Goal: Task Accomplishment & Management: Use online tool/utility

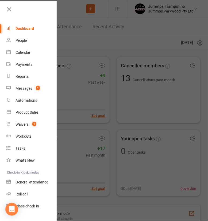
click at [117, 80] on div at bounding box center [104, 110] width 208 height 221
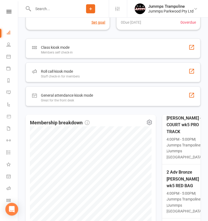
scroll to position [43, 0]
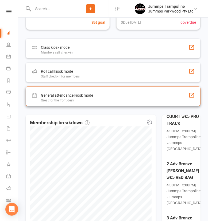
click at [128, 96] on div "General attendance kiosk mode Great for the front desk" at bounding box center [113, 97] width 175 height 20
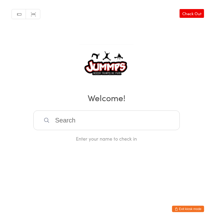
click at [133, 118] on input "search" at bounding box center [106, 121] width 146 height 20
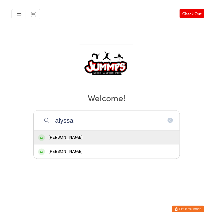
type input "alyssa"
click at [80, 152] on div "[PERSON_NAME]" at bounding box center [106, 151] width 137 height 7
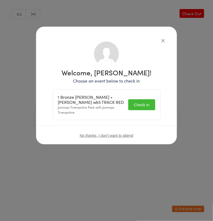
click at [144, 104] on button "Check in" at bounding box center [141, 105] width 27 height 11
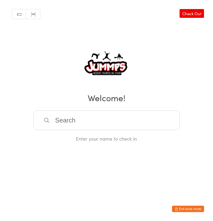
click at [115, 119] on input "search" at bounding box center [106, 121] width 146 height 20
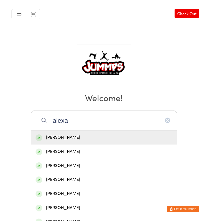
type input "alexa"
click at [84, 138] on div "[PERSON_NAME]" at bounding box center [103, 137] width 137 height 7
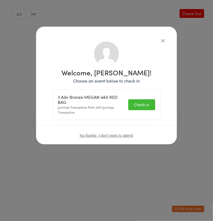
click at [148, 104] on button "Check in" at bounding box center [141, 105] width 27 height 11
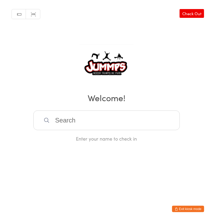
click at [152, 123] on input "search" at bounding box center [106, 121] width 146 height 20
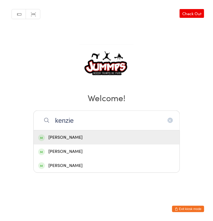
type input "kenzie"
click at [100, 139] on div "[PERSON_NAME]" at bounding box center [106, 137] width 137 height 7
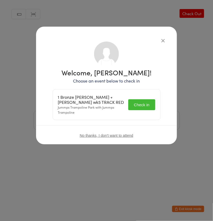
click at [148, 108] on button "Check in" at bounding box center [141, 105] width 27 height 11
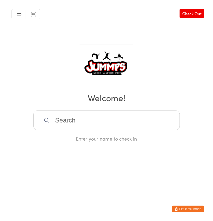
click at [138, 123] on input "search" at bounding box center [106, 121] width 146 height 20
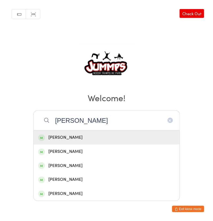
type input "[PERSON_NAME]"
click at [87, 152] on div "[PERSON_NAME]" at bounding box center [106, 151] width 137 height 7
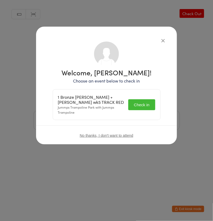
click at [145, 104] on button "Check in" at bounding box center [141, 105] width 27 height 11
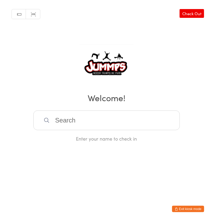
click at [111, 117] on input "search" at bounding box center [106, 121] width 146 height 20
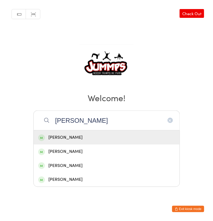
type input "[PERSON_NAME]"
click at [85, 134] on div "[PERSON_NAME]" at bounding box center [106, 137] width 137 height 7
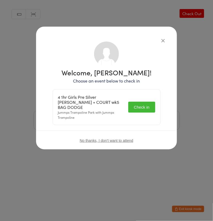
click at [147, 102] on button "Check in" at bounding box center [141, 107] width 27 height 11
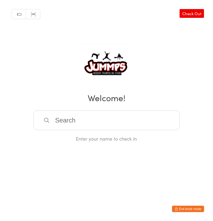
click at [141, 118] on input "search" at bounding box center [106, 121] width 146 height 20
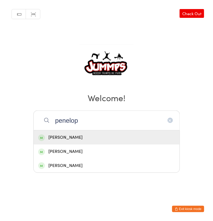
type input "penelop"
click at [66, 138] on div "[PERSON_NAME]" at bounding box center [106, 137] width 137 height 7
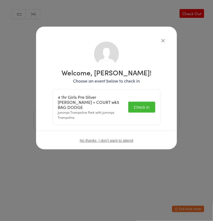
click at [148, 107] on button "Check in" at bounding box center [141, 107] width 27 height 11
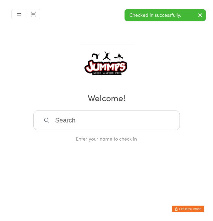
click at [145, 117] on input "search" at bounding box center [106, 121] width 146 height 20
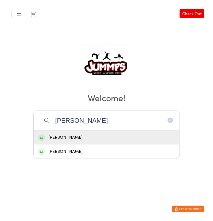
type input "[PERSON_NAME]"
click at [59, 135] on div "[PERSON_NAME]" at bounding box center [106, 137] width 137 height 7
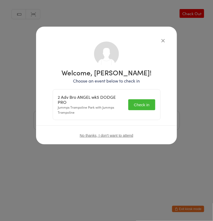
click at [146, 105] on button "Check in" at bounding box center [141, 105] width 27 height 11
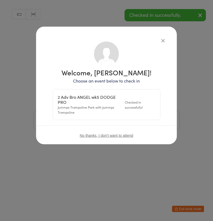
click at [164, 42] on icon "button" at bounding box center [163, 41] width 6 height 6
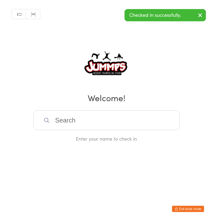
click at [116, 118] on input "search" at bounding box center [106, 121] width 146 height 20
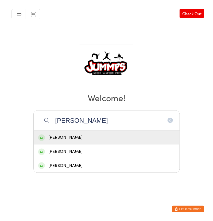
type input "[PERSON_NAME]"
click at [54, 139] on div "[PERSON_NAME]" at bounding box center [106, 137] width 137 height 7
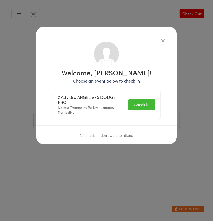
click at [144, 104] on button "Check in" at bounding box center [141, 105] width 27 height 11
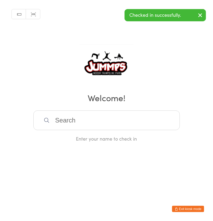
click at [131, 120] on input "search" at bounding box center [106, 121] width 146 height 20
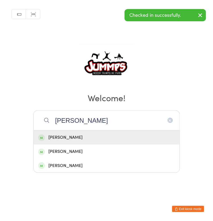
type input "[PERSON_NAME]"
click at [51, 151] on div "[PERSON_NAME]" at bounding box center [106, 151] width 137 height 7
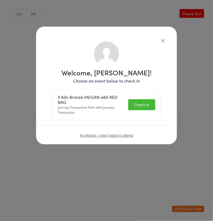
click at [146, 104] on button "Check in" at bounding box center [141, 105] width 27 height 11
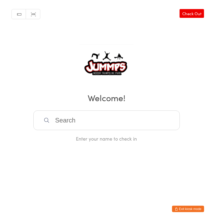
click at [148, 119] on input "search" at bounding box center [106, 121] width 146 height 20
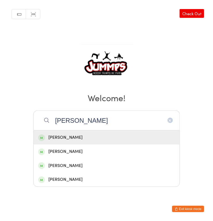
type input "[PERSON_NAME]"
click at [78, 139] on div "[PERSON_NAME]" at bounding box center [106, 137] width 137 height 7
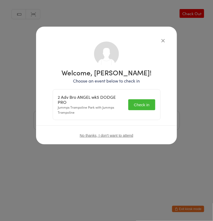
click at [144, 104] on button "Check in" at bounding box center [141, 105] width 27 height 11
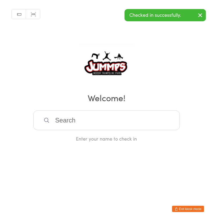
click at [110, 118] on input "search" at bounding box center [106, 121] width 146 height 20
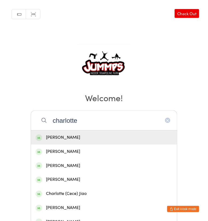
type input "charlotte"
click at [83, 152] on div "[PERSON_NAME]" at bounding box center [103, 151] width 137 height 7
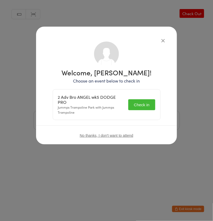
click at [148, 103] on button "Check in" at bounding box center [141, 105] width 27 height 11
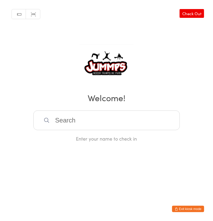
click at [141, 117] on input "search" at bounding box center [106, 121] width 146 height 20
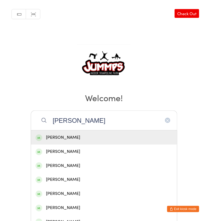
type input "[PERSON_NAME]"
click at [86, 139] on div "[PERSON_NAME]" at bounding box center [103, 137] width 137 height 7
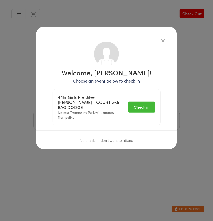
click at [147, 106] on button "Check in" at bounding box center [141, 107] width 27 height 11
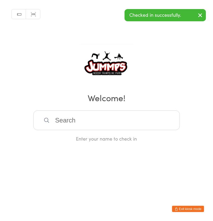
click at [126, 112] on input "search" at bounding box center [106, 121] width 146 height 20
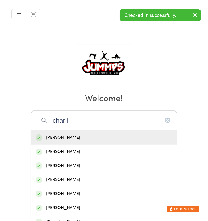
type input "charli"
click at [82, 141] on div "[PERSON_NAME]" at bounding box center [104, 138] width 146 height 14
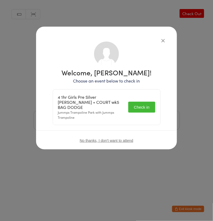
click at [146, 105] on button "Check in" at bounding box center [141, 107] width 27 height 11
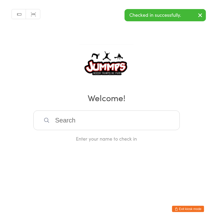
click at [121, 116] on input "search" at bounding box center [106, 121] width 146 height 20
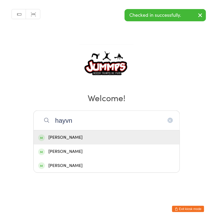
type input "hayvn"
click at [79, 137] on div "[PERSON_NAME]" at bounding box center [106, 137] width 137 height 7
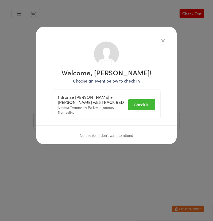
click at [146, 105] on button "Check in" at bounding box center [141, 105] width 27 height 11
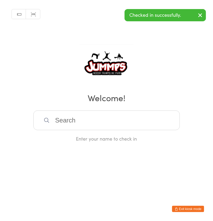
click at [112, 118] on input "search" at bounding box center [106, 121] width 146 height 20
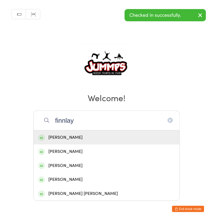
type input "finnlay"
click at [83, 135] on div "[PERSON_NAME]" at bounding box center [106, 137] width 137 height 7
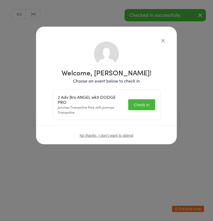
click at [147, 105] on button "Check in" at bounding box center [141, 105] width 27 height 11
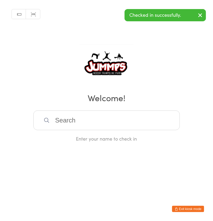
click at [138, 116] on input "search" at bounding box center [106, 121] width 146 height 20
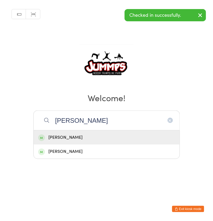
type input "[PERSON_NAME]"
click at [96, 138] on div "[PERSON_NAME]" at bounding box center [106, 137] width 137 height 7
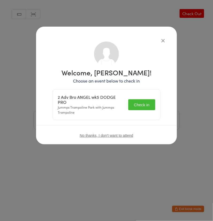
click at [148, 109] on button "Check in" at bounding box center [141, 105] width 27 height 11
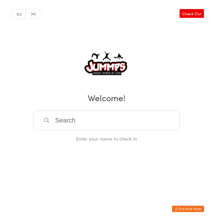
click at [61, 119] on input "search" at bounding box center [106, 121] width 146 height 20
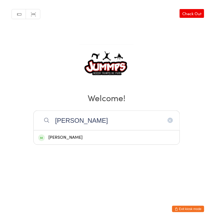
type input "[PERSON_NAME]"
click at [85, 140] on div "[PERSON_NAME]" at bounding box center [106, 137] width 137 height 7
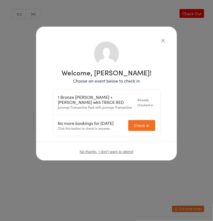
click at [164, 43] on icon "button" at bounding box center [163, 41] width 6 height 6
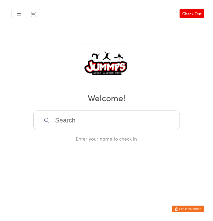
click at [69, 119] on input "search" at bounding box center [106, 121] width 146 height 20
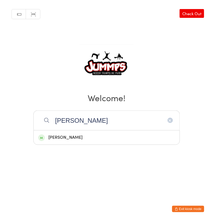
type input "[PERSON_NAME]"
click at [62, 138] on div "[PERSON_NAME]" at bounding box center [106, 137] width 137 height 7
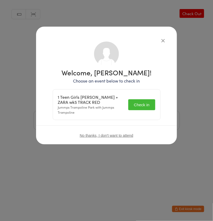
click at [130, 155] on div "Welcome, [PERSON_NAME]! Choose an event below to check in 1 Teen Girls [PERSON_…" at bounding box center [106, 110] width 213 height 221
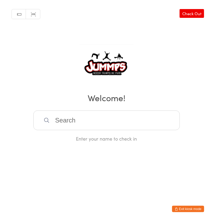
click at [80, 121] on input "search" at bounding box center [106, 121] width 146 height 20
click at [63, 118] on input "search" at bounding box center [106, 121] width 146 height 20
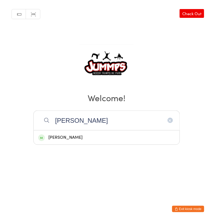
type input "[PERSON_NAME]"
click at [68, 141] on div "[PERSON_NAME]" at bounding box center [107, 138] width 146 height 14
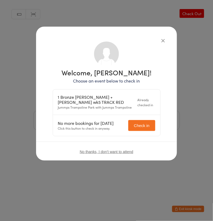
click at [164, 43] on icon "button" at bounding box center [163, 41] width 6 height 6
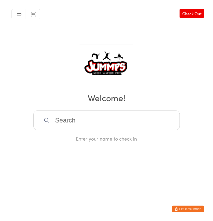
click at [70, 128] on input "search" at bounding box center [106, 121] width 146 height 20
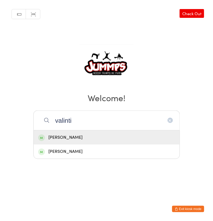
click at [66, 171] on html "You have now entered Kiosk Mode. Members will be able to check themselves in us…" at bounding box center [106, 110] width 213 height 221
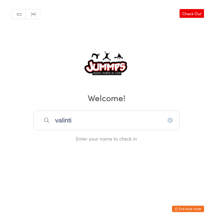
click at [86, 121] on input "valinti" at bounding box center [106, 121] width 146 height 20
type input "valintin"
click at [79, 140] on div "[PERSON_NAME]" at bounding box center [106, 137] width 137 height 7
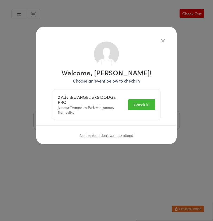
click at [138, 106] on button "Check in" at bounding box center [141, 105] width 27 height 11
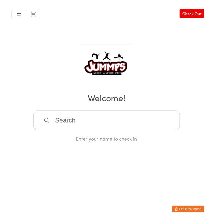
click at [139, 121] on input "search" at bounding box center [106, 121] width 146 height 20
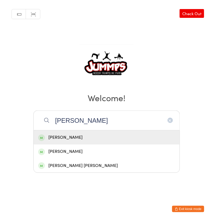
type input "[PERSON_NAME]"
click at [106, 140] on div "[PERSON_NAME]" at bounding box center [106, 137] width 137 height 7
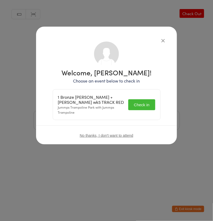
click at [149, 108] on button "Check in" at bounding box center [141, 105] width 27 height 11
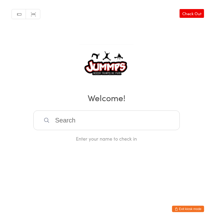
click at [94, 119] on input "search" at bounding box center [106, 121] width 146 height 20
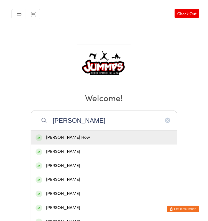
type input "[PERSON_NAME]"
click at [50, 137] on div "[PERSON_NAME] How" at bounding box center [103, 137] width 137 height 7
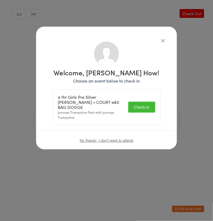
click at [139, 105] on button "Check in" at bounding box center [141, 107] width 27 height 11
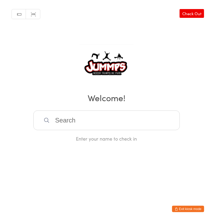
click at [64, 120] on input "search" at bounding box center [106, 121] width 146 height 20
click at [60, 119] on input "search" at bounding box center [106, 121] width 146 height 20
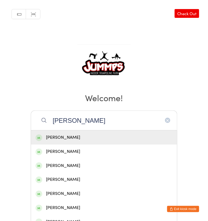
type input "[PERSON_NAME]"
click at [56, 182] on div "[PERSON_NAME]" at bounding box center [103, 179] width 137 height 7
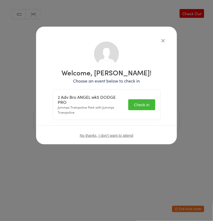
click at [137, 103] on button "Check in" at bounding box center [141, 105] width 27 height 11
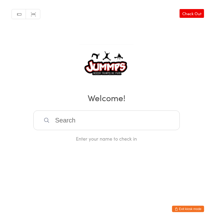
click at [137, 117] on input "search" at bounding box center [106, 121] width 146 height 20
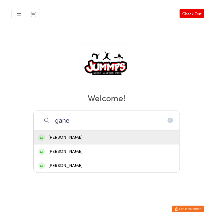
type input "gane"
click at [86, 137] on div "[PERSON_NAME]" at bounding box center [106, 137] width 137 height 7
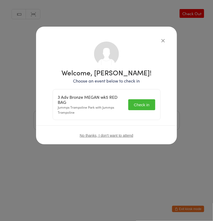
click at [150, 109] on button "Check in" at bounding box center [141, 105] width 27 height 11
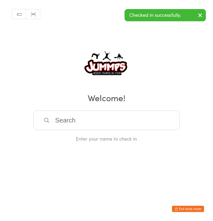
click at [132, 119] on input "search" at bounding box center [106, 121] width 146 height 20
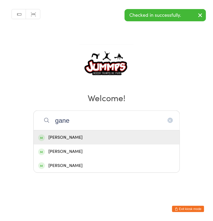
type input "gane"
click at [77, 152] on div "[PERSON_NAME]" at bounding box center [106, 151] width 137 height 7
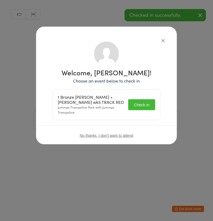
click at [148, 106] on button "Check in" at bounding box center [141, 105] width 27 height 11
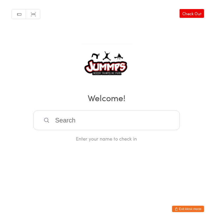
click at [161, 120] on input "search" at bounding box center [106, 121] width 146 height 20
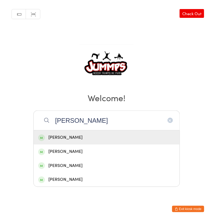
type input "[PERSON_NAME]"
click at [77, 165] on div "[PERSON_NAME]" at bounding box center [106, 166] width 137 height 7
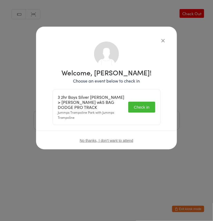
click at [146, 104] on button "Check in" at bounding box center [141, 107] width 27 height 11
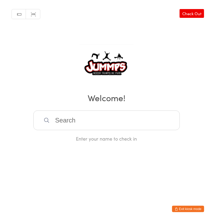
click at [146, 121] on input "search" at bounding box center [106, 121] width 146 height 20
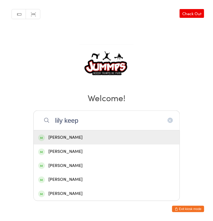
type input "lily keep"
click at [103, 136] on div "[PERSON_NAME]" at bounding box center [106, 137] width 137 height 7
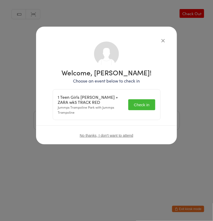
click at [144, 105] on button "Check in" at bounding box center [141, 105] width 27 height 11
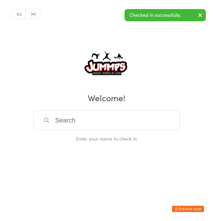
click at [126, 118] on input "search" at bounding box center [106, 121] width 146 height 20
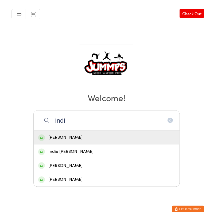
type input "indi"
click at [59, 149] on div "Indie [PERSON_NAME]" at bounding box center [106, 151] width 137 height 7
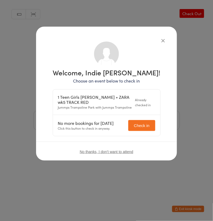
click at [16, 108] on div "Welcome, Indie [PERSON_NAME]! Choose an event below to check in 1 Teen Girls [P…" at bounding box center [106, 110] width 213 height 221
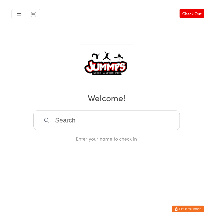
click at [150, 121] on input "search" at bounding box center [106, 121] width 146 height 20
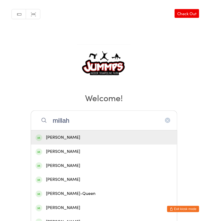
type input "millah"
click at [83, 134] on div "[PERSON_NAME]" at bounding box center [103, 137] width 137 height 7
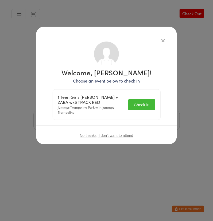
click at [145, 104] on button "Check in" at bounding box center [141, 105] width 27 height 11
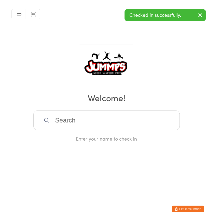
click at [114, 118] on input "search" at bounding box center [106, 121] width 146 height 20
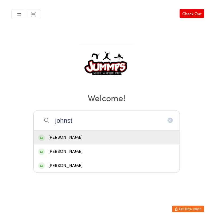
type input "johnst"
click at [112, 137] on div "[PERSON_NAME]" at bounding box center [106, 137] width 137 height 7
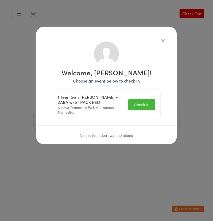
click at [144, 104] on button "Check in" at bounding box center [141, 105] width 27 height 11
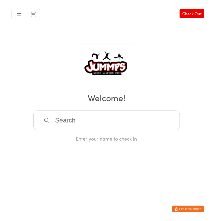
click at [104, 118] on input "search" at bounding box center [106, 121] width 146 height 20
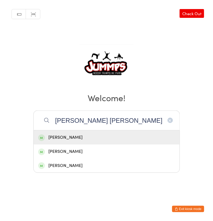
type input "[PERSON_NAME] [PERSON_NAME]"
click at [106, 139] on div "[PERSON_NAME]" at bounding box center [106, 137] width 137 height 7
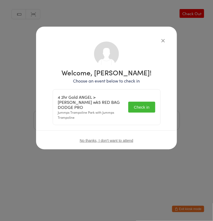
click at [142, 104] on button "Check in" at bounding box center [141, 107] width 27 height 11
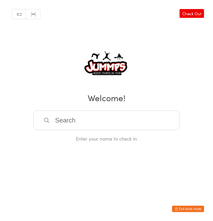
click at [156, 117] on input "search" at bounding box center [106, 121] width 146 height 20
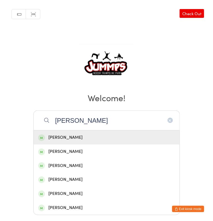
type input "[PERSON_NAME]"
click at [132, 136] on div "[PERSON_NAME]" at bounding box center [106, 137] width 137 height 7
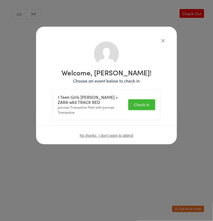
click at [148, 108] on button "Check in" at bounding box center [141, 105] width 27 height 11
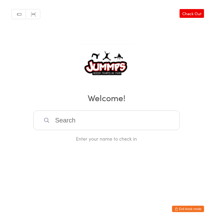
click at [167, 127] on input "search" at bounding box center [106, 121] width 146 height 20
click at [142, 118] on input "search" at bounding box center [106, 121] width 146 height 20
type input "brydo"
click at [78, 134] on div "[PERSON_NAME]" at bounding box center [106, 137] width 137 height 7
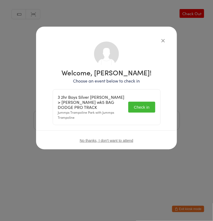
click at [139, 105] on button "Check in" at bounding box center [141, 107] width 27 height 11
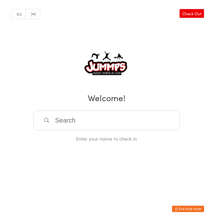
click at [76, 119] on input "search" at bounding box center [106, 121] width 146 height 20
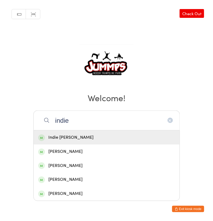
type input "indie"
click at [67, 149] on div "[PERSON_NAME]" at bounding box center [106, 151] width 137 height 7
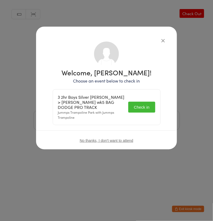
click at [145, 104] on button "Check in" at bounding box center [141, 107] width 27 height 11
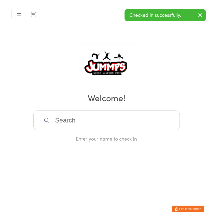
click at [146, 121] on input "search" at bounding box center [106, 121] width 146 height 20
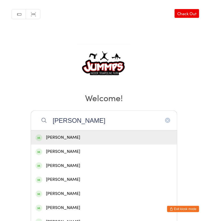
type input "[PERSON_NAME]"
click at [99, 138] on div "[PERSON_NAME]" at bounding box center [103, 137] width 137 height 7
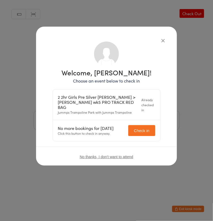
click at [194, 88] on div "Welcome, [PERSON_NAME]! Choose an event below to check in 2 2hr Girls Pre Silve…" at bounding box center [106, 110] width 213 height 221
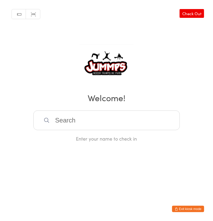
click at [76, 117] on input "search" at bounding box center [106, 121] width 146 height 20
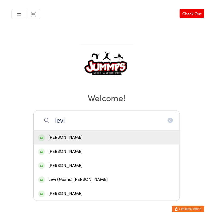
type input "levi"
click at [80, 135] on div "[PERSON_NAME]" at bounding box center [106, 137] width 137 height 7
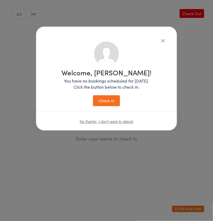
click at [87, 163] on div "Welcome, [PERSON_NAME]! You have no bookings scheduled for [DATE]. Click the bu…" at bounding box center [106, 110] width 213 height 221
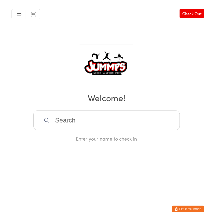
click at [97, 121] on input "search" at bounding box center [106, 121] width 146 height 20
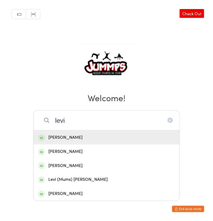
type input "levi"
click at [66, 152] on div "[PERSON_NAME]" at bounding box center [106, 151] width 137 height 7
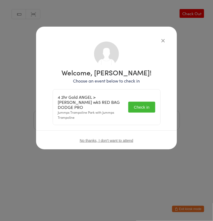
click at [140, 106] on button "Check in" at bounding box center [141, 107] width 27 height 11
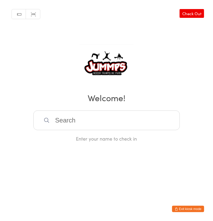
click at [141, 116] on input "search" at bounding box center [106, 121] width 146 height 20
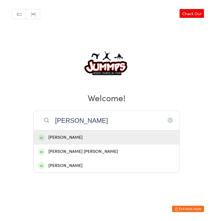
type input "[PERSON_NAME]"
click at [57, 137] on div "[PERSON_NAME]" at bounding box center [106, 137] width 137 height 7
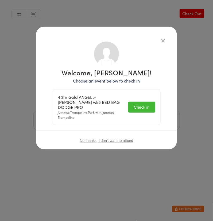
click at [142, 105] on button "Check in" at bounding box center [141, 107] width 27 height 11
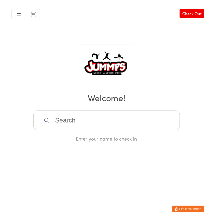
click at [125, 120] on input "search" at bounding box center [106, 121] width 146 height 20
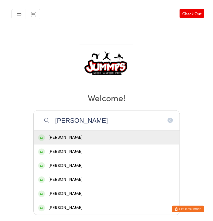
type input "[PERSON_NAME]"
click at [77, 152] on div "[PERSON_NAME]" at bounding box center [106, 151] width 137 height 7
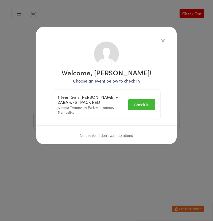
click at [144, 104] on button "Check in" at bounding box center [141, 105] width 27 height 11
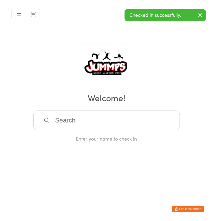
click at [144, 120] on input "search" at bounding box center [106, 121] width 146 height 20
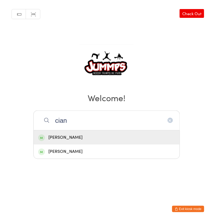
type input "cian"
click at [84, 137] on div "[PERSON_NAME]" at bounding box center [106, 137] width 137 height 7
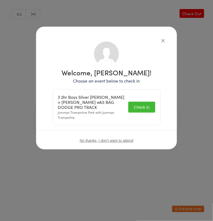
click at [147, 108] on button "Check in" at bounding box center [141, 107] width 27 height 11
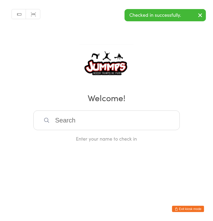
click at [133, 118] on input "search" at bounding box center [106, 121] width 146 height 20
type input "niamh"
click at [89, 135] on div "[PERSON_NAME]" at bounding box center [106, 137] width 137 height 7
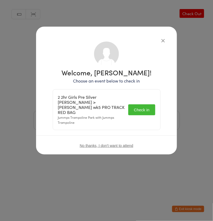
click at [148, 105] on button "Check in" at bounding box center [141, 110] width 27 height 11
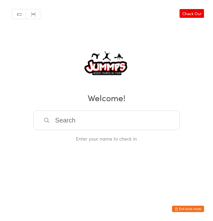
click at [142, 119] on input "search" at bounding box center [106, 121] width 146 height 20
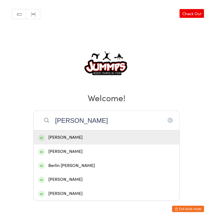
type input "[PERSON_NAME]"
click at [79, 134] on div "[PERSON_NAME]" at bounding box center [106, 137] width 137 height 7
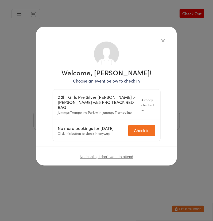
click at [195, 101] on div "Welcome, [PERSON_NAME]! Choose an event below to check in 2 2hr Girls Pre Silve…" at bounding box center [106, 110] width 213 height 221
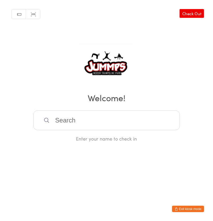
click at [106, 116] on input "search" at bounding box center [106, 121] width 146 height 20
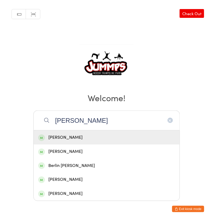
type input "[PERSON_NAME]"
click at [73, 165] on div "Berlin [PERSON_NAME]" at bounding box center [106, 166] width 137 height 7
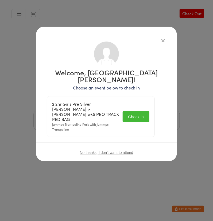
click at [143, 112] on button "Check in" at bounding box center [135, 117] width 27 height 11
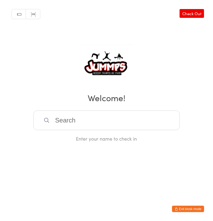
click at [87, 118] on input "search" at bounding box center [106, 121] width 146 height 20
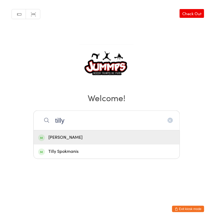
type input "tilly"
click at [70, 137] on div "[PERSON_NAME]" at bounding box center [106, 137] width 137 height 7
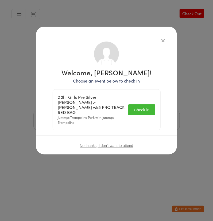
click at [147, 106] on button "Check in" at bounding box center [141, 110] width 27 height 11
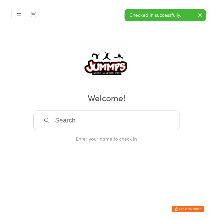
click at [85, 121] on input "search" at bounding box center [106, 121] width 146 height 20
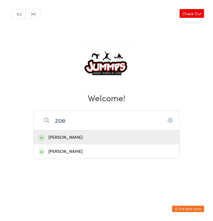
type input "zoe"
click at [70, 154] on div "[PERSON_NAME]" at bounding box center [106, 151] width 137 height 7
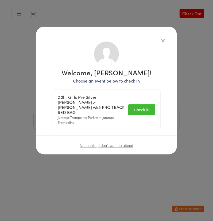
click at [147, 110] on button "Check in" at bounding box center [141, 110] width 27 height 11
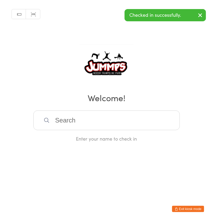
click at [93, 120] on input "search" at bounding box center [106, 121] width 146 height 20
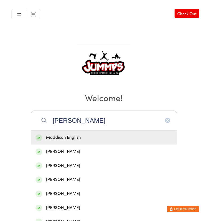
type input "[PERSON_NAME]"
click at [87, 138] on div "Maddison English" at bounding box center [103, 137] width 137 height 7
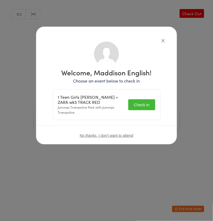
click at [144, 105] on button "Check in" at bounding box center [141, 105] width 27 height 11
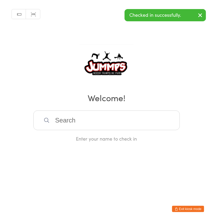
click at [91, 119] on input "search" at bounding box center [106, 121] width 146 height 20
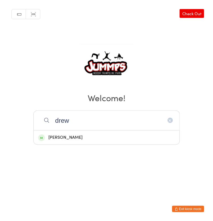
type input "drew"
click at [76, 137] on div "[PERSON_NAME]" at bounding box center [106, 137] width 137 height 7
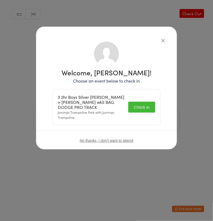
click at [145, 105] on button "Check in" at bounding box center [141, 107] width 27 height 11
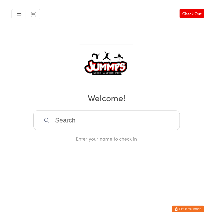
click at [69, 122] on input "search" at bounding box center [106, 121] width 146 height 20
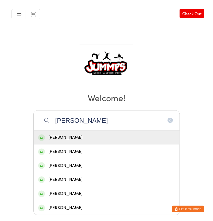
type input "[PERSON_NAME]"
click at [63, 208] on div "[PERSON_NAME]" at bounding box center [106, 208] width 137 height 7
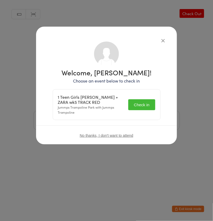
click at [142, 105] on button "Check in" at bounding box center [141, 105] width 27 height 11
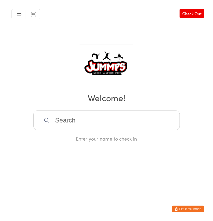
click at [67, 117] on input "search" at bounding box center [106, 121] width 146 height 20
click at [62, 121] on input "search" at bounding box center [106, 121] width 146 height 20
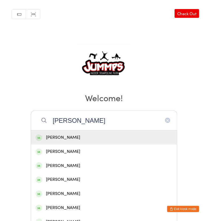
type input "[PERSON_NAME]"
click at [52, 136] on div "[PERSON_NAME]" at bounding box center [103, 137] width 137 height 7
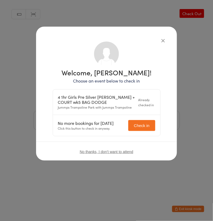
click at [163, 41] on icon "button" at bounding box center [163, 41] width 6 height 6
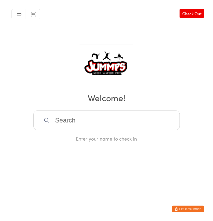
click at [68, 119] on input "search" at bounding box center [106, 121] width 146 height 20
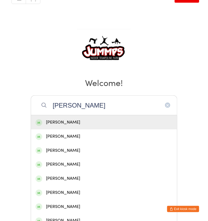
scroll to position [16, 0]
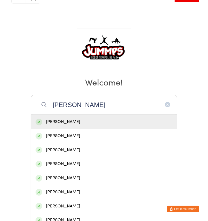
type input "[PERSON_NAME]"
click at [53, 137] on div "[PERSON_NAME]" at bounding box center [103, 136] width 137 height 7
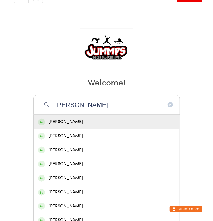
scroll to position [0, 0]
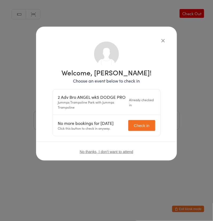
click at [164, 40] on icon "button" at bounding box center [163, 41] width 6 height 6
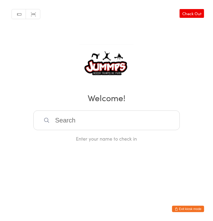
click at [60, 120] on input "search" at bounding box center [106, 121] width 146 height 20
type input "jemma"
click at [64, 136] on div "[PERSON_NAME]" at bounding box center [106, 137] width 137 height 7
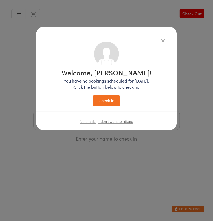
click at [165, 40] on icon "button" at bounding box center [163, 41] width 6 height 6
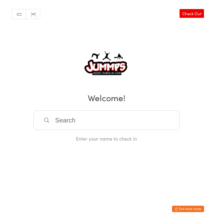
click at [77, 123] on input "search" at bounding box center [106, 121] width 146 height 20
type input "gemma"
click at [68, 135] on div "Gemma-[PERSON_NAME]" at bounding box center [106, 137] width 137 height 7
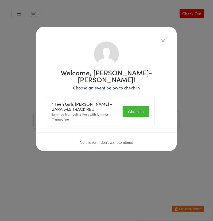
click at [147, 106] on button "Check in" at bounding box center [135, 111] width 27 height 11
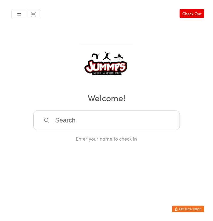
click at [62, 117] on input "search" at bounding box center [106, 121] width 146 height 20
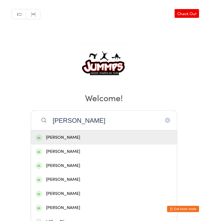
type input "[PERSON_NAME]"
click at [48, 184] on div "[PERSON_NAME]" at bounding box center [104, 180] width 146 height 14
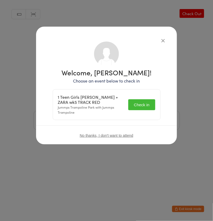
click at [143, 105] on button "Check in" at bounding box center [141, 105] width 27 height 11
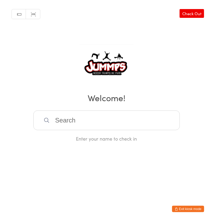
click at [66, 118] on input "search" at bounding box center [106, 121] width 146 height 20
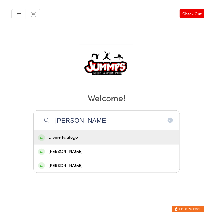
type input "[PERSON_NAME]"
click at [53, 132] on div "Divine Faalogo" at bounding box center [107, 138] width 146 height 14
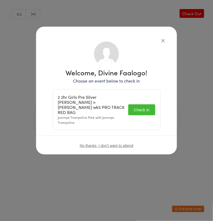
click at [143, 107] on button "Check in" at bounding box center [141, 110] width 27 height 11
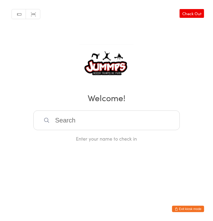
click at [144, 120] on input "search" at bounding box center [106, 121] width 146 height 20
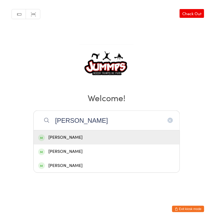
type input "[PERSON_NAME]"
click at [96, 139] on div "[PERSON_NAME]" at bounding box center [106, 137] width 137 height 7
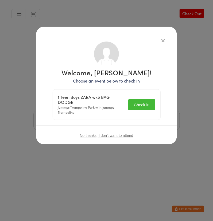
click at [148, 105] on button "Check in" at bounding box center [141, 105] width 27 height 11
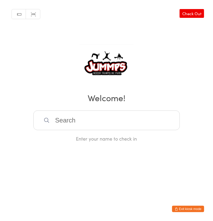
click at [156, 117] on input "search" at bounding box center [106, 121] width 146 height 20
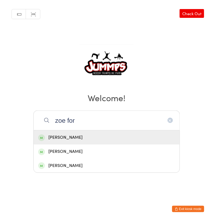
type input "zoe for"
click at [94, 135] on div "[PERSON_NAME]" at bounding box center [106, 137] width 137 height 7
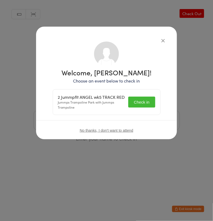
click at [144, 107] on button "Check in" at bounding box center [141, 102] width 27 height 11
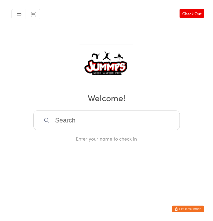
click at [145, 129] on input "search" at bounding box center [106, 121] width 146 height 20
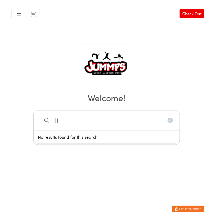
type input "l"
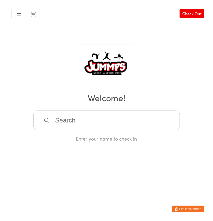
click at [142, 121] on input "search" at bounding box center [106, 121] width 146 height 20
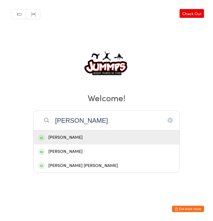
type input "[PERSON_NAME]"
click at [81, 134] on div "[PERSON_NAME]" at bounding box center [106, 137] width 137 height 7
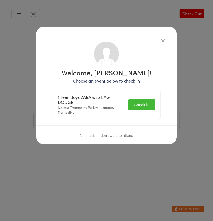
click at [147, 105] on button "Check in" at bounding box center [141, 105] width 27 height 11
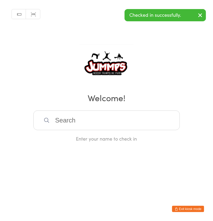
click at [115, 123] on input "search" at bounding box center [106, 121] width 146 height 20
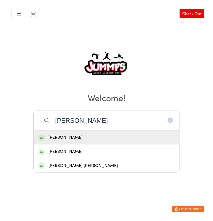
type input "[PERSON_NAME]"
click at [80, 152] on div "[PERSON_NAME]" at bounding box center [106, 151] width 137 height 7
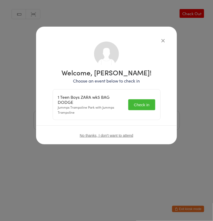
click at [145, 104] on button "Check in" at bounding box center [141, 105] width 27 height 11
